Goal: Information Seeking & Learning: Learn about a topic

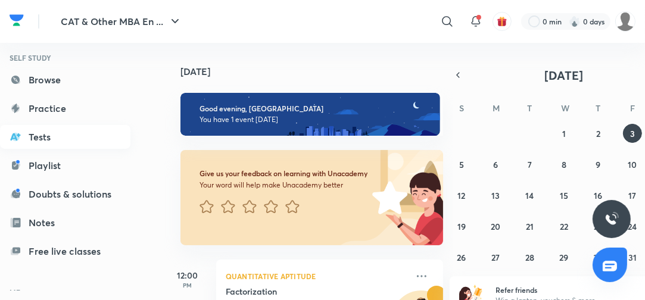
scroll to position [76, 0]
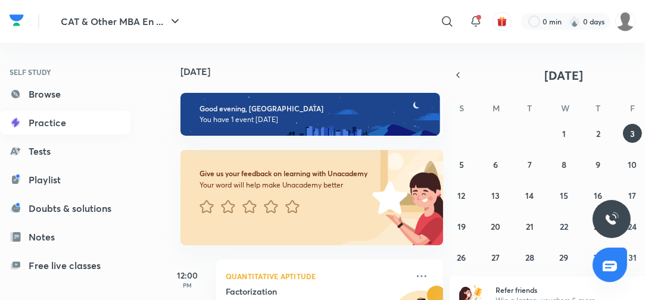
click at [62, 124] on link "Practice" at bounding box center [65, 123] width 130 height 24
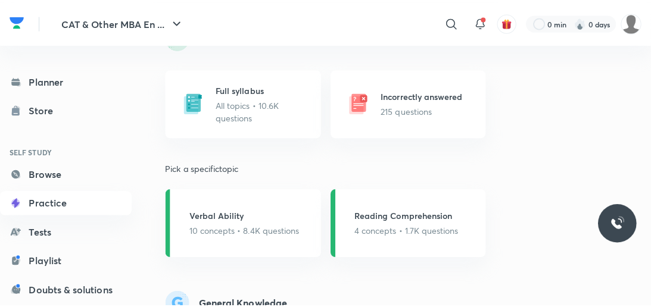
scroll to position [1001, 0]
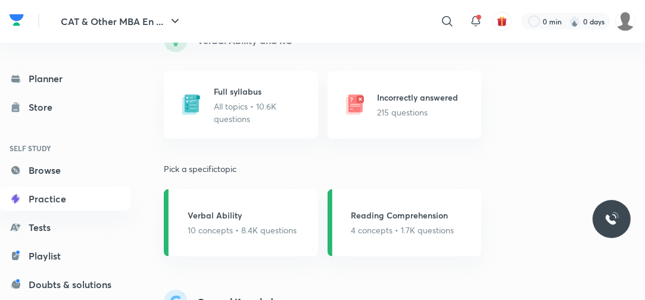
click at [406, 211] on h5 "Reading Comprehension" at bounding box center [402, 215] width 103 height 13
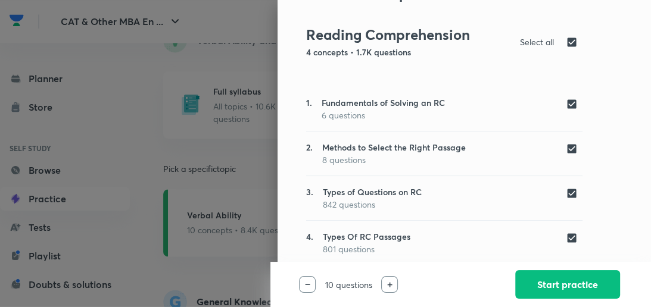
scroll to position [70, 0]
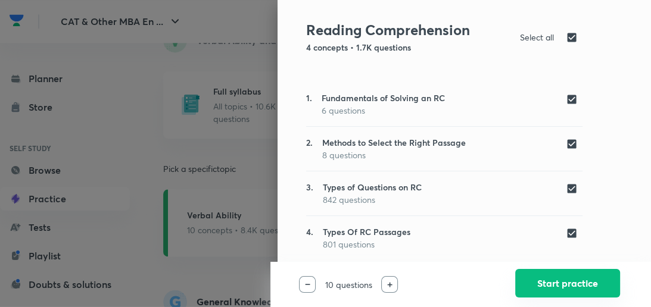
click at [591, 272] on button "Start practice" at bounding box center [567, 283] width 105 height 29
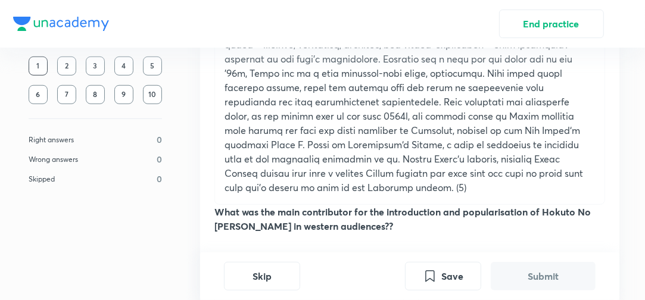
scroll to position [619, 0]
